Goal: Task Accomplishment & Management: Manage account settings

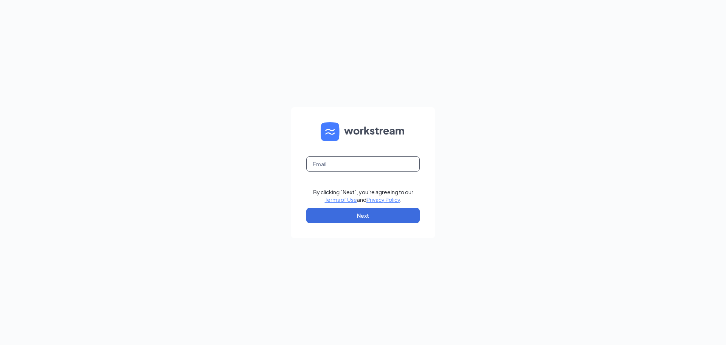
click at [336, 163] on input "text" at bounding box center [362, 163] width 113 height 15
type input "[PERSON_NAME][EMAIL_ADDRESS][PERSON_NAME][DOMAIN_NAME]"
click at [364, 211] on button "Next" at bounding box center [362, 215] width 113 height 15
click at [340, 162] on input "text" at bounding box center [362, 163] width 113 height 15
type input "roberts.sandy@cfaearofcorn.com"
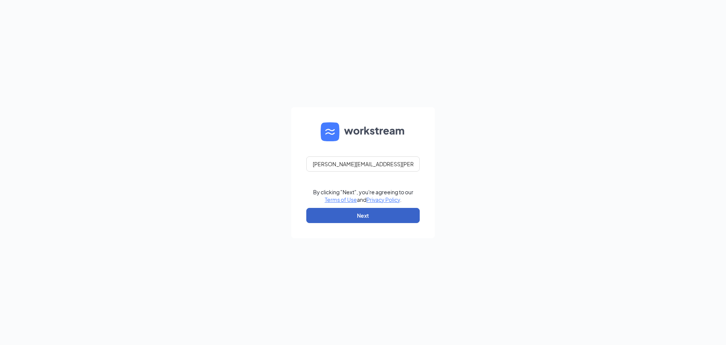
click at [363, 216] on button "Next" at bounding box center [362, 215] width 113 height 15
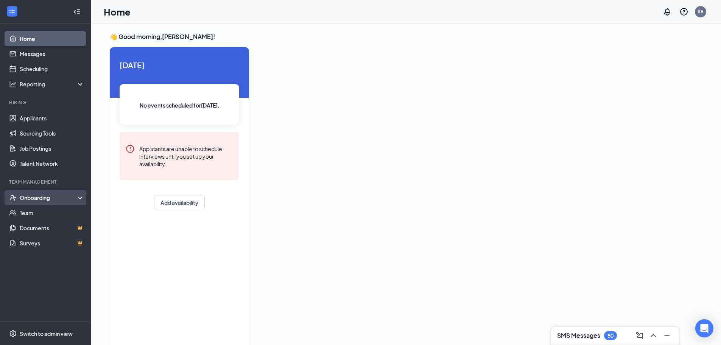
click at [27, 194] on div "Onboarding" at bounding box center [49, 198] width 58 height 8
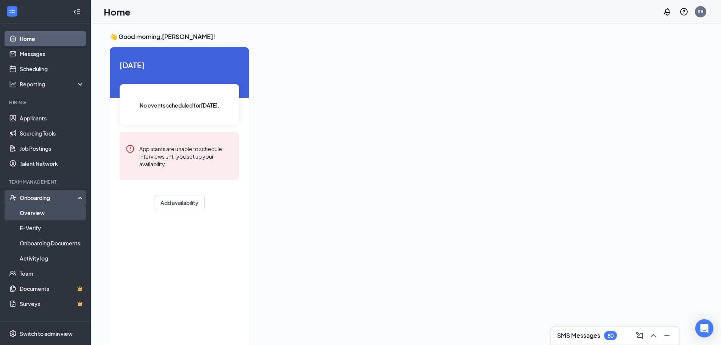
click at [26, 214] on link "Overview" at bounding box center [52, 212] width 65 height 15
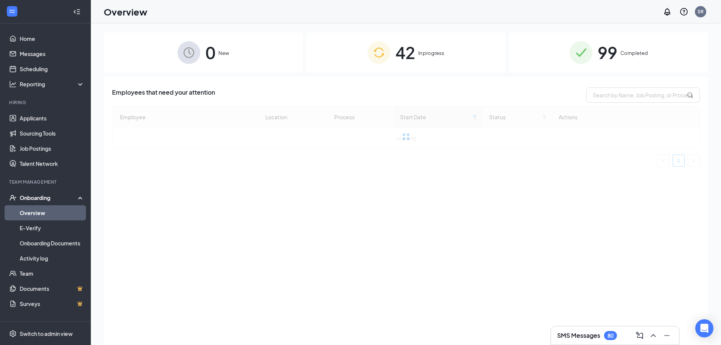
click at [418, 55] on span "In progress" at bounding box center [431, 53] width 26 height 8
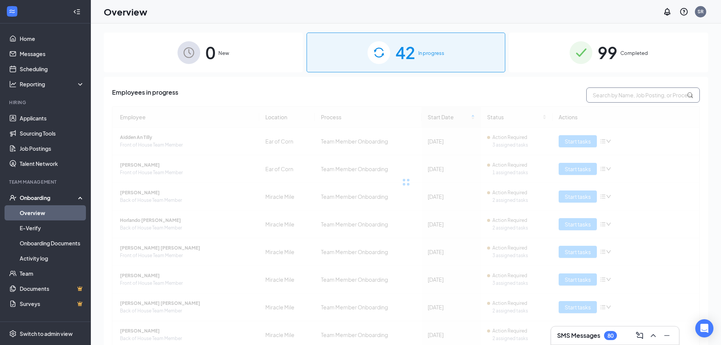
click at [598, 92] on input "text" at bounding box center [642, 94] width 113 height 15
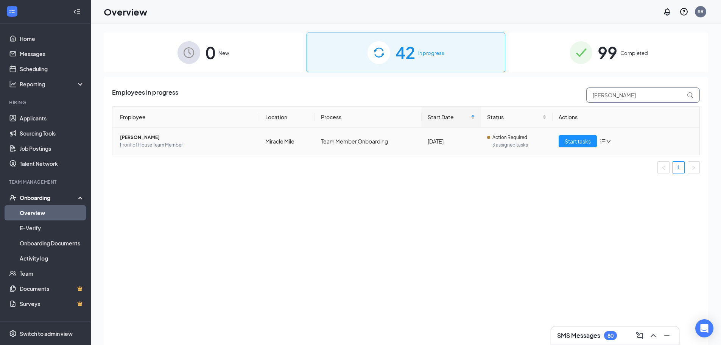
type input "nolan"
click at [143, 138] on span "Nolan DuBois" at bounding box center [186, 138] width 133 height 8
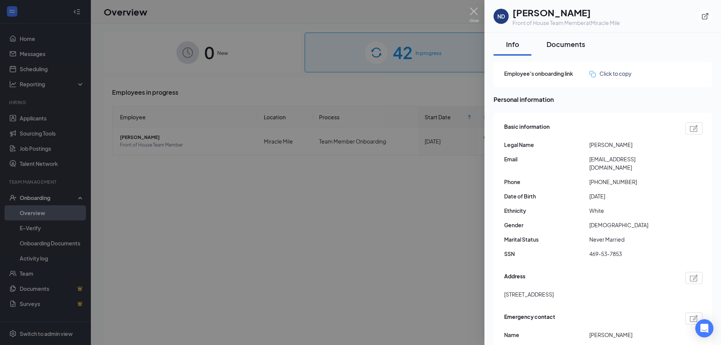
click at [563, 44] on div "Documents" at bounding box center [565, 43] width 39 height 9
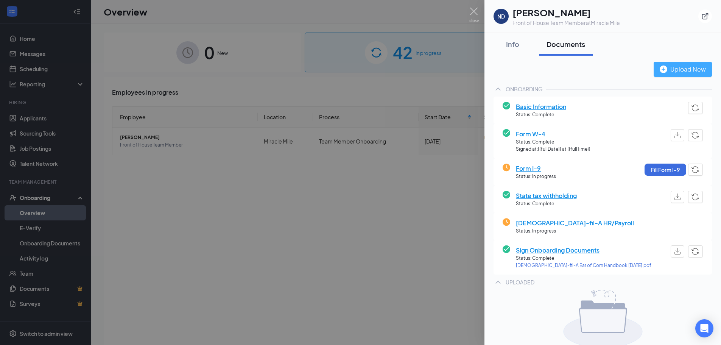
click at [660, 69] on img "button" at bounding box center [663, 69] width 8 height 8
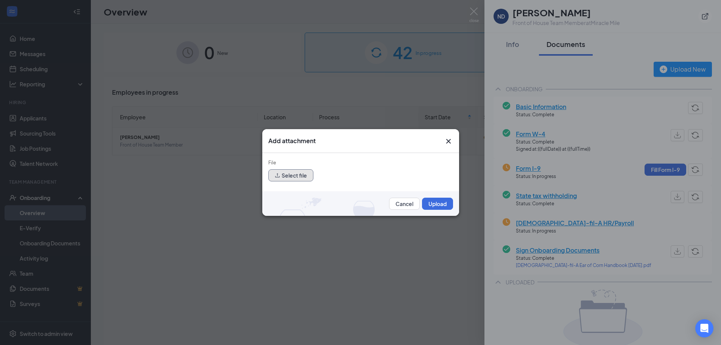
click at [298, 176] on button "Select file" at bounding box center [290, 175] width 45 height 12
click at [298, 177] on button "Select file" at bounding box center [290, 175] width 45 height 12
click at [445, 142] on icon "Cross" at bounding box center [448, 141] width 9 height 9
